Goal: Task Accomplishment & Management: Complete application form

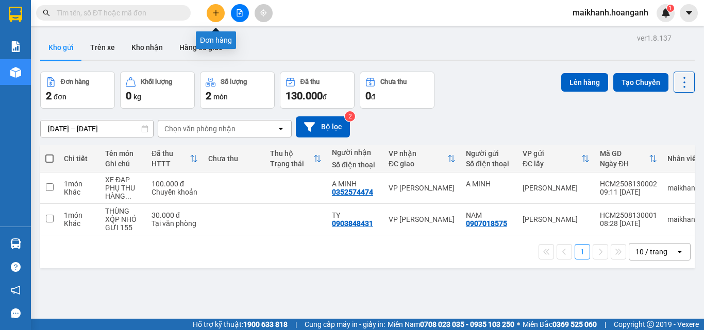
click at [218, 12] on icon "plus" at bounding box center [215, 12] width 7 height 7
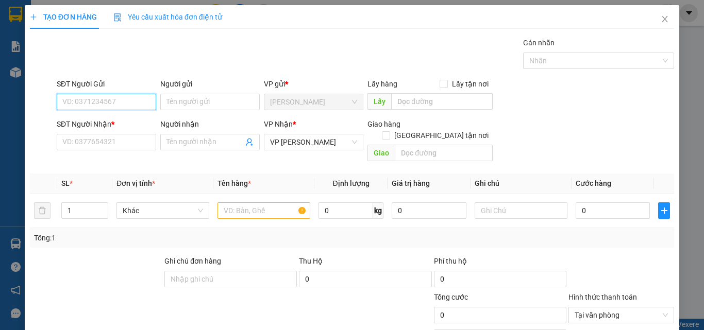
click at [112, 100] on input "SĐT Người Gửi" at bounding box center [106, 102] width 99 height 16
click at [100, 126] on div "0378422498 - ALPHA" at bounding box center [105, 122] width 86 height 11
type input "0378422498"
type input "ALPHA"
type input "30.000"
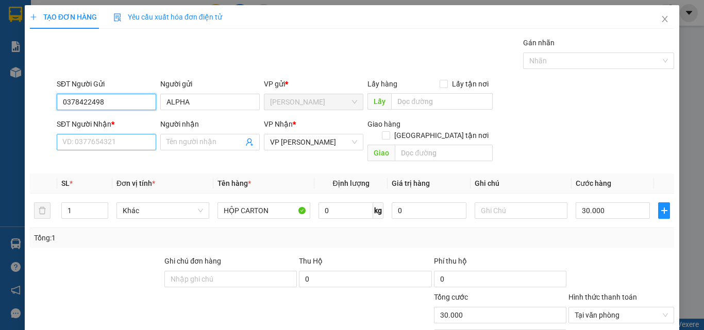
type input "0378422498"
click at [118, 139] on input "SĐT Người Nhận *" at bounding box center [106, 142] width 99 height 16
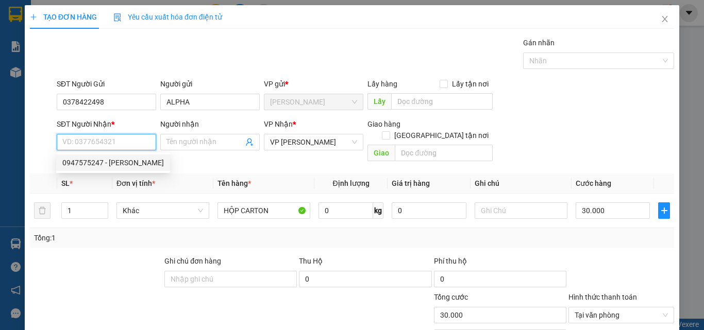
click at [129, 166] on div "0947575247 - [PERSON_NAME]" at bounding box center [112, 162] width 101 height 11
type input "0947575247"
type input "VƯƠNG"
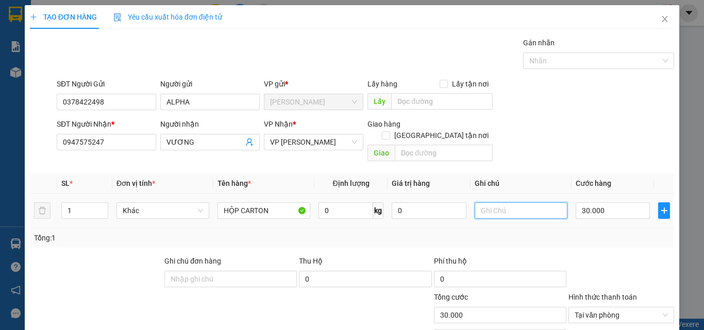
click at [521, 202] on input "text" at bounding box center [520, 210] width 93 height 16
type input "GỬI 155"
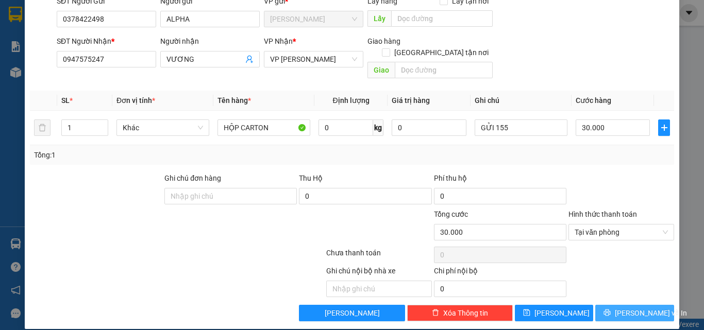
click at [627, 307] on span "[PERSON_NAME] và In" at bounding box center [650, 312] width 72 height 11
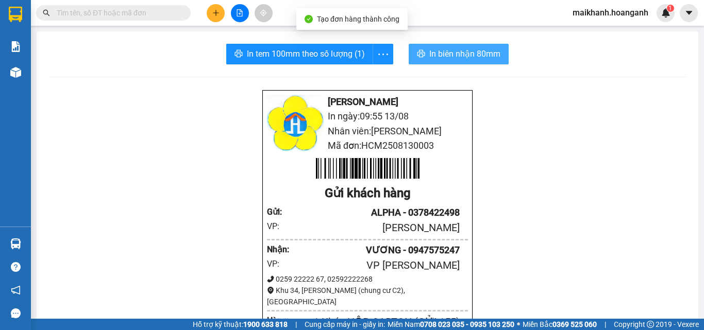
click at [429, 49] on span "In biên nhận 80mm" at bounding box center [464, 53] width 71 height 13
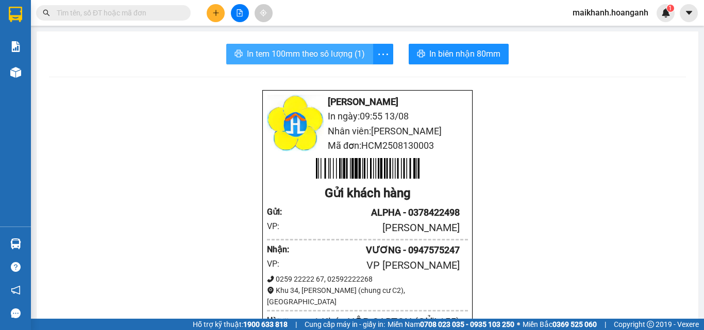
click at [304, 55] on span "In tem 100mm theo số lượng (1)" at bounding box center [306, 53] width 118 height 13
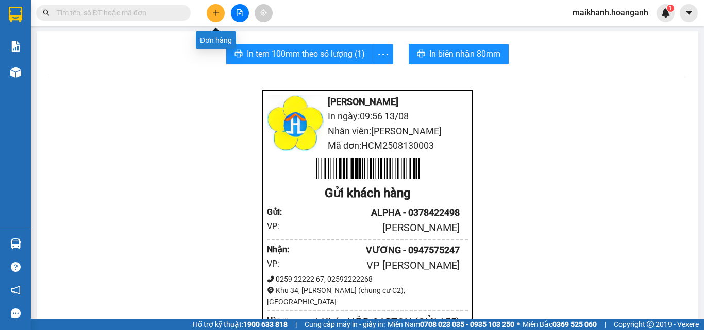
click at [216, 16] on button at bounding box center [216, 13] width 18 height 18
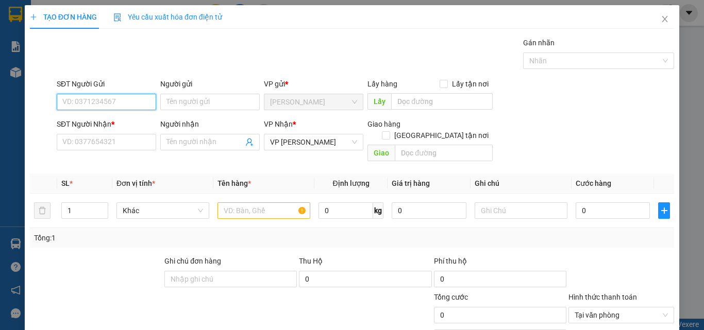
click at [119, 99] on input "SĐT Người Gửi" at bounding box center [106, 102] width 99 height 16
click at [97, 126] on div "02838539184 - [PERSON_NAME]" at bounding box center [115, 122] width 106 height 11
type input "02838539184"
type input "[PERSON_NAME]"
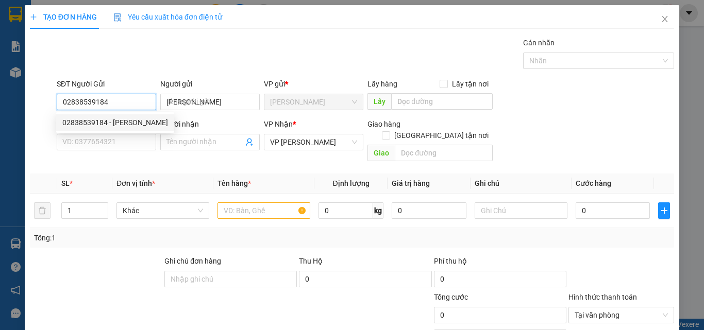
type input "30.000"
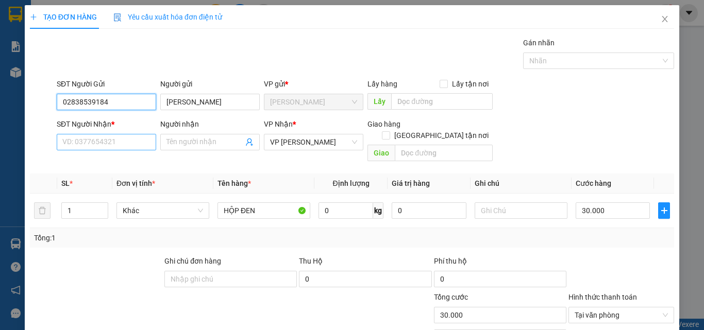
type input "02838539184"
click at [128, 143] on input "SĐT Người Nhận *" at bounding box center [106, 142] width 99 height 16
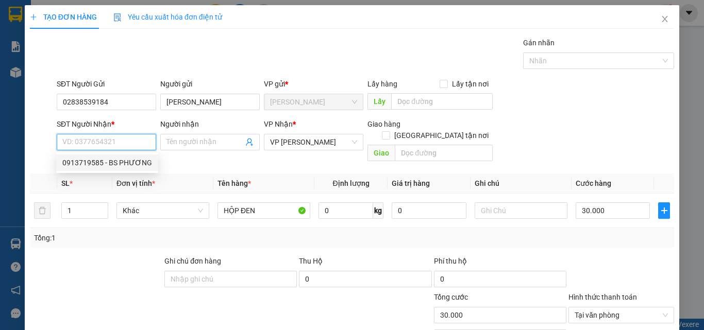
click at [92, 165] on div "0913719585 - BS PHƯƠNG" at bounding box center [107, 162] width 90 height 11
type input "0913719585"
type input "BS PHƯƠNG"
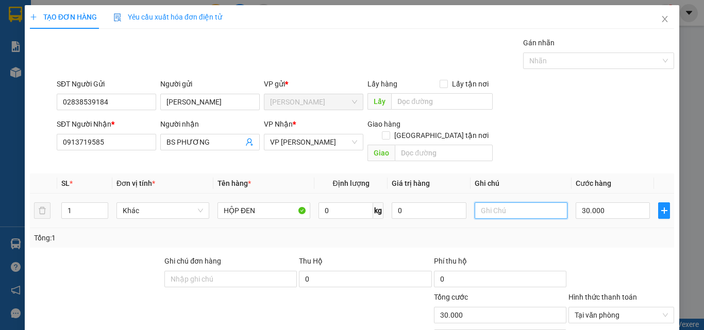
click at [523, 202] on input "text" at bounding box center [520, 210] width 93 height 16
type input "1"
type input "H"
type input "GỬI 155"
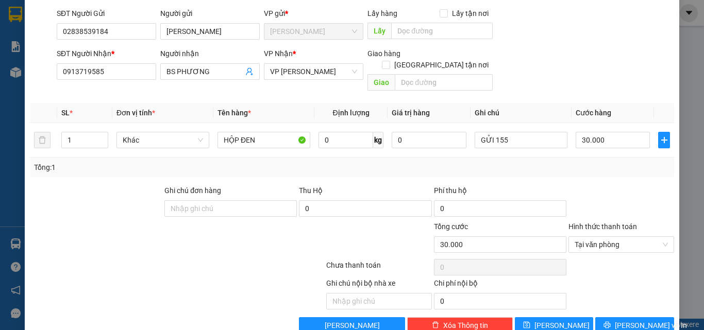
scroll to position [83, 0]
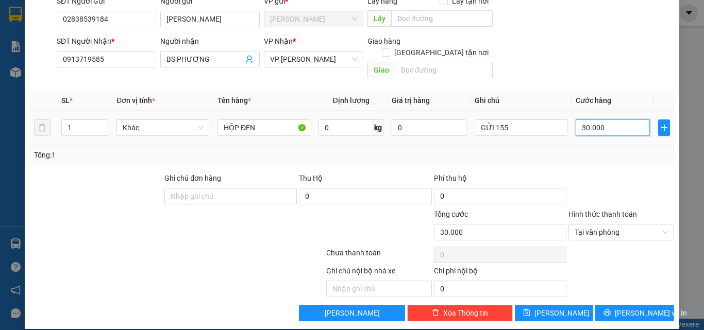
click at [633, 119] on input "30.000" at bounding box center [612, 127] width 74 height 16
type input "0"
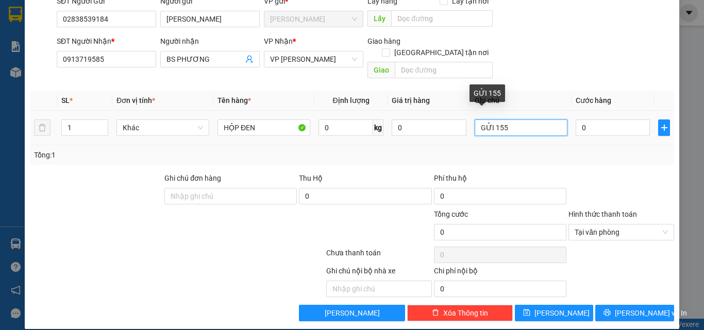
click at [537, 119] on input "GỬI 155" at bounding box center [520, 127] width 93 height 16
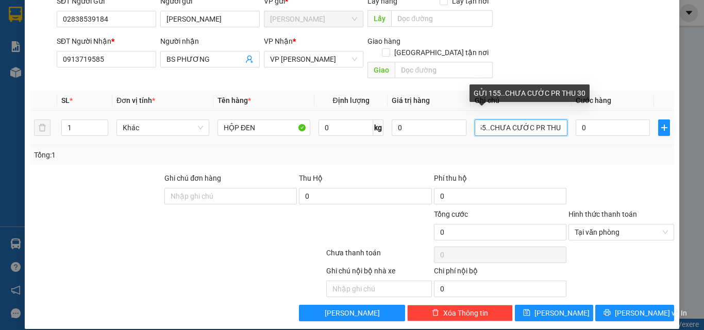
scroll to position [0, 26]
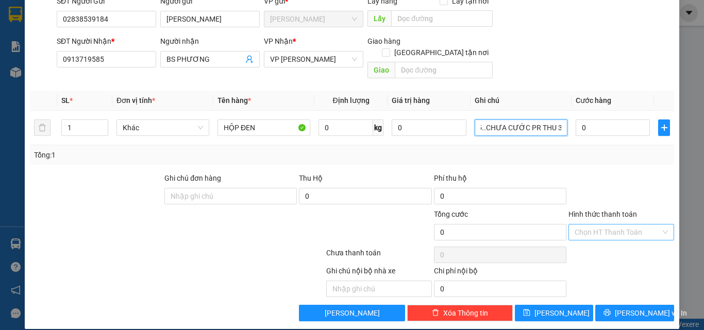
drag, startPoint x: 656, startPoint y: 219, endPoint x: 658, endPoint y: 228, distance: 8.9
type input "GỬI 155..CHƯA CƯỚC PR THU 30"
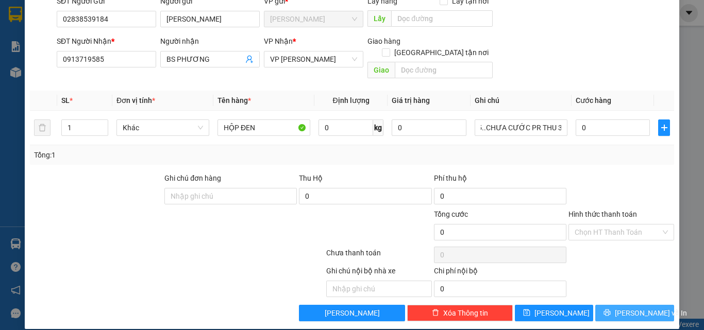
scroll to position [0, 0]
click at [646, 307] on span "[PERSON_NAME] và In" at bounding box center [650, 312] width 72 height 11
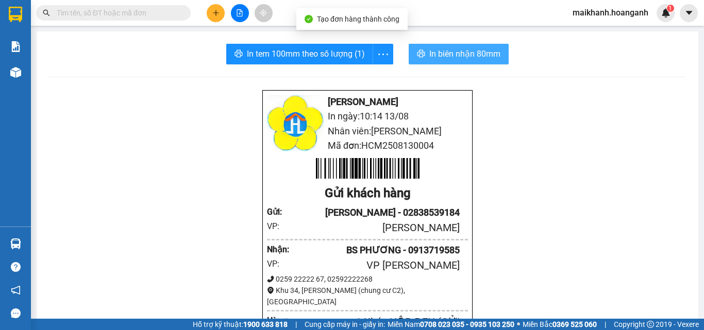
click at [453, 54] on span "In biên nhận 80mm" at bounding box center [464, 53] width 71 height 13
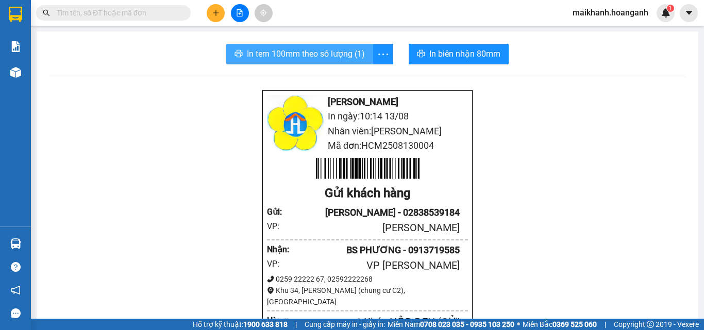
click at [287, 50] on span "In tem 100mm theo số lượng (1)" at bounding box center [306, 53] width 118 height 13
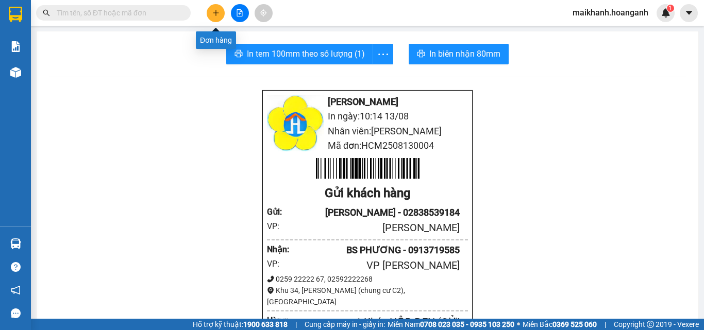
click at [217, 12] on icon "plus" at bounding box center [215, 12] width 7 height 7
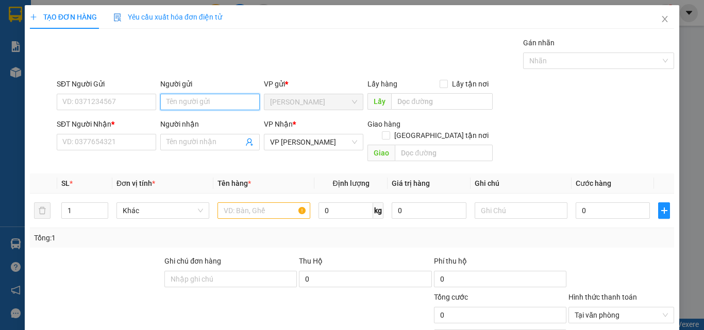
click at [220, 101] on input "Người gửi" at bounding box center [209, 102] width 99 height 16
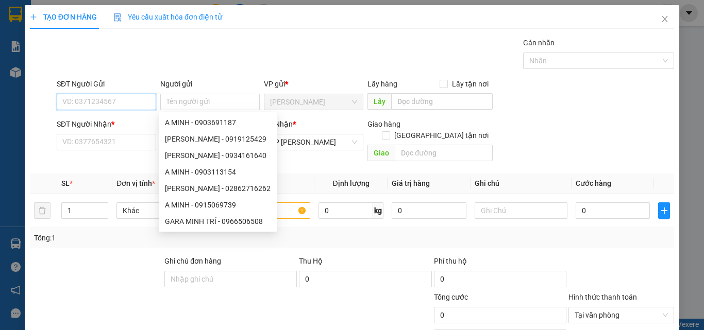
click at [104, 98] on input "SĐT Người Gửi" at bounding box center [106, 102] width 99 height 16
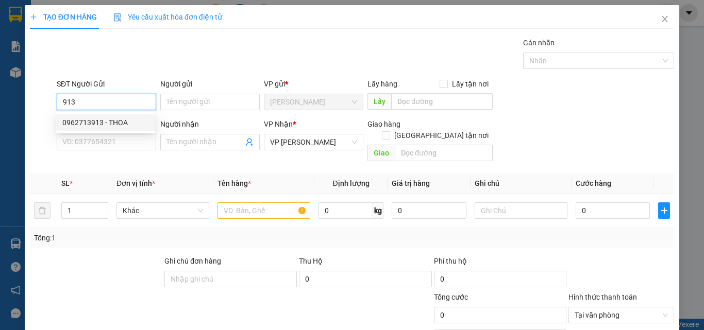
click at [82, 116] on div "0962713913 - THOA" at bounding box center [105, 122] width 98 height 16
type input "0962713913"
type input "THOA"
type input "30.000"
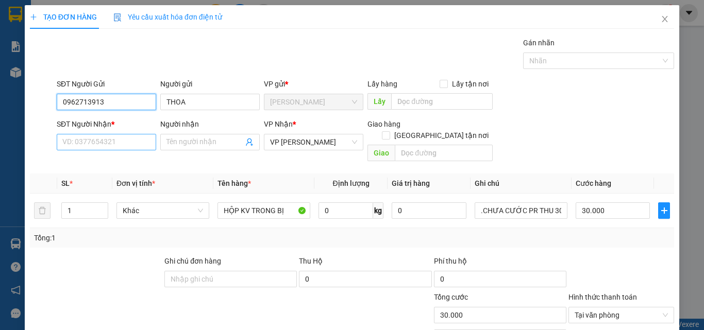
type input "0962713913"
click at [105, 139] on input "SĐT Người Nhận *" at bounding box center [106, 142] width 99 height 16
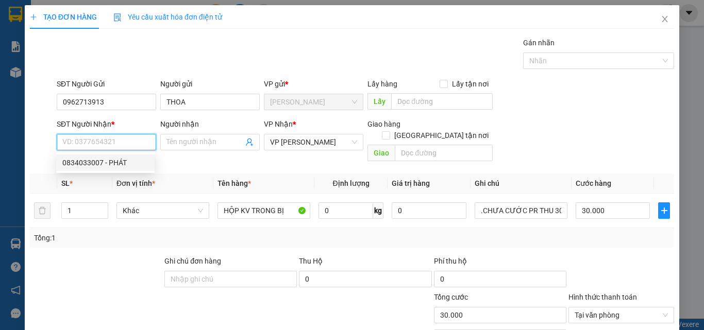
click at [109, 163] on div "0834033007 - PHÁT" at bounding box center [105, 162] width 86 height 11
type input "0834033007"
type input "PHÁT"
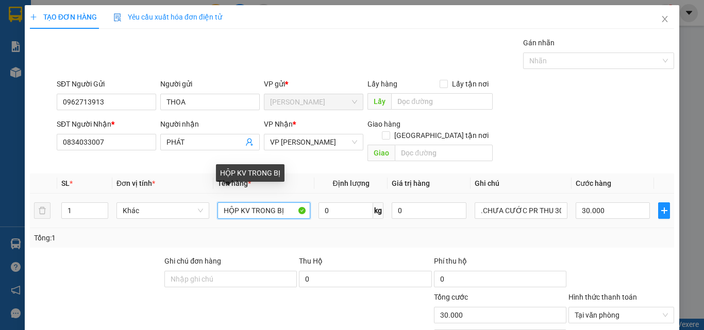
click at [294, 202] on input "HỘP KV TRONG BỊ" at bounding box center [263, 210] width 93 height 16
type input "H"
type input "CỤC BÓNG KV"
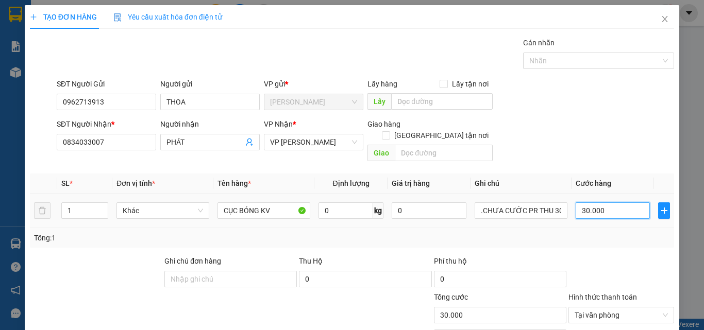
click at [603, 202] on input "30.000" at bounding box center [612, 210] width 74 height 16
type input "0"
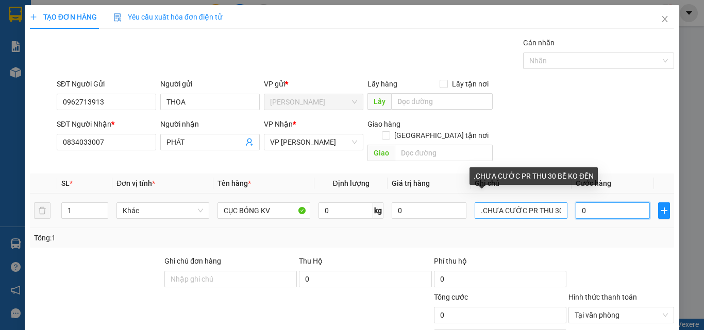
type input "0"
click at [474, 202] on input ".CHƯA CƯỚC PR THU 30 BỂ KO ĐỀN" at bounding box center [520, 210] width 93 height 16
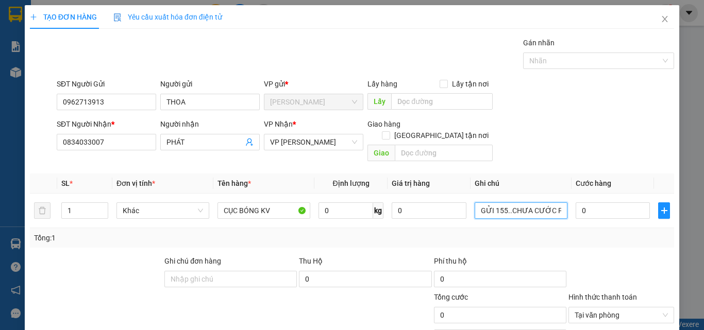
type input "GỬI 155..CHƯA CƯỚC PR THU 30 BỂ KO ĐỀN"
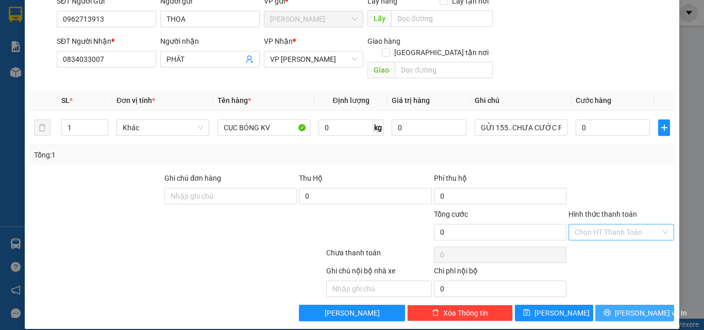
click at [640, 307] on span "[PERSON_NAME] và In" at bounding box center [650, 312] width 72 height 11
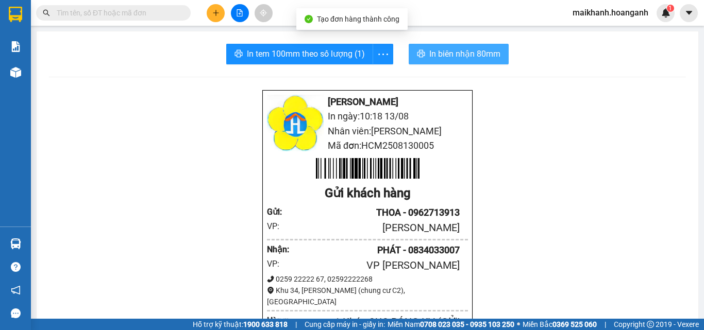
click at [464, 52] on span "In biên nhận 80mm" at bounding box center [464, 53] width 71 height 13
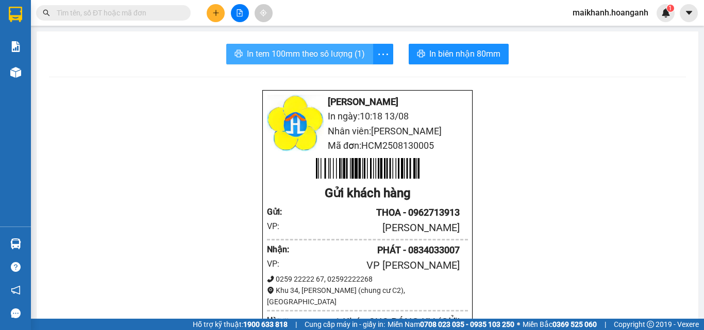
click at [289, 54] on span "In tem 100mm theo số lượng (1)" at bounding box center [306, 53] width 118 height 13
